Goal: Communication & Community: Share content

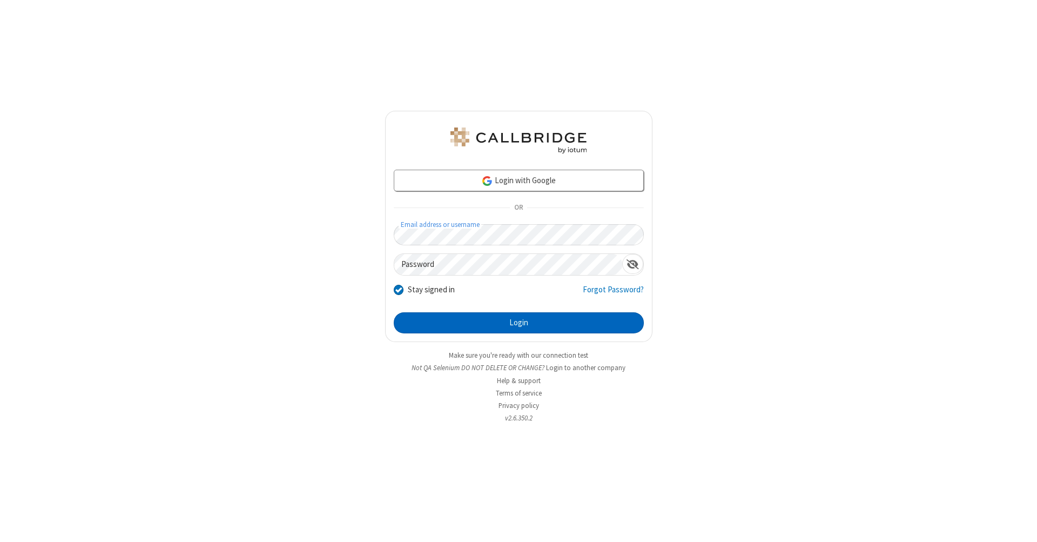
click at [518, 323] on button "Login" at bounding box center [519, 323] width 250 height 22
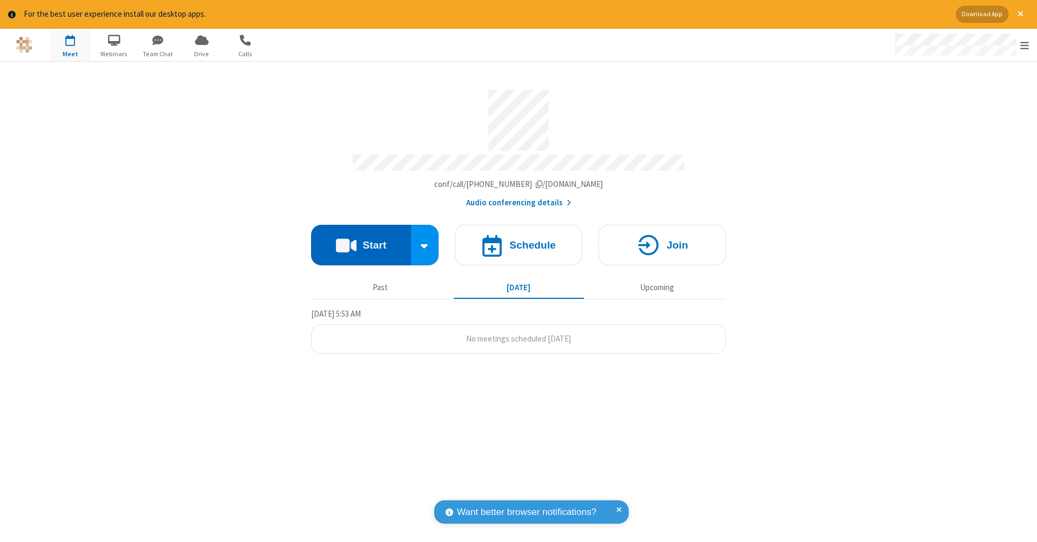
click at [361, 239] on button "Start" at bounding box center [361, 245] width 100 height 40
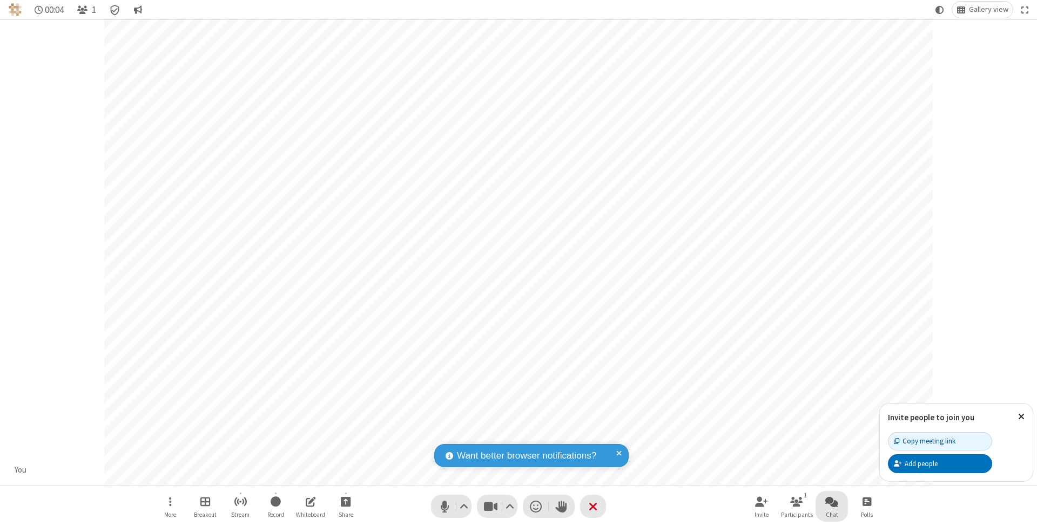
click at [831, 502] on span "Open chat" at bounding box center [831, 501] width 13 height 13
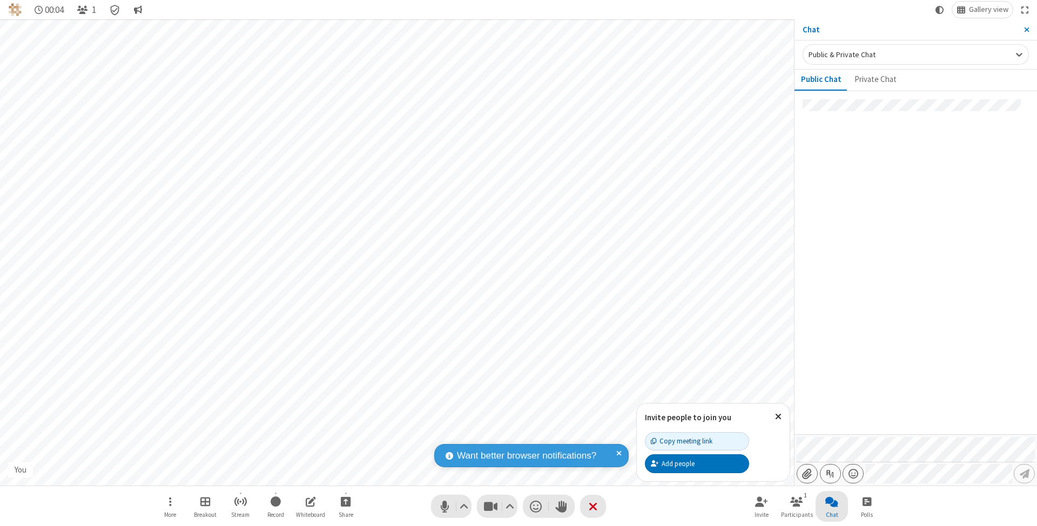
type input "C:\fakepath\doc_test.docx"
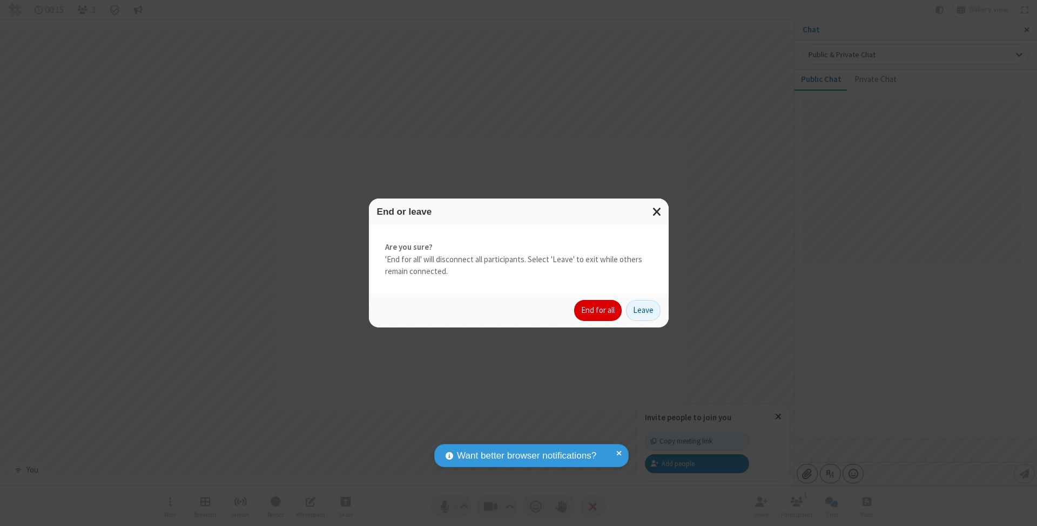
click at [598, 310] on button "End for all" at bounding box center [598, 311] width 48 height 22
